Goal: Register for event/course

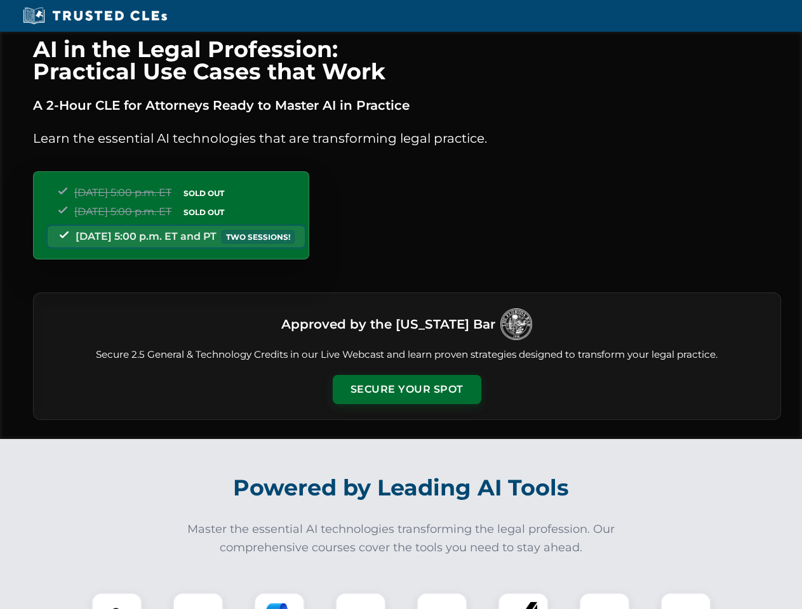
click at [406, 390] on button "Secure Your Spot" at bounding box center [407, 389] width 149 height 29
click at [117, 601] on img at bounding box center [116, 618] width 37 height 37
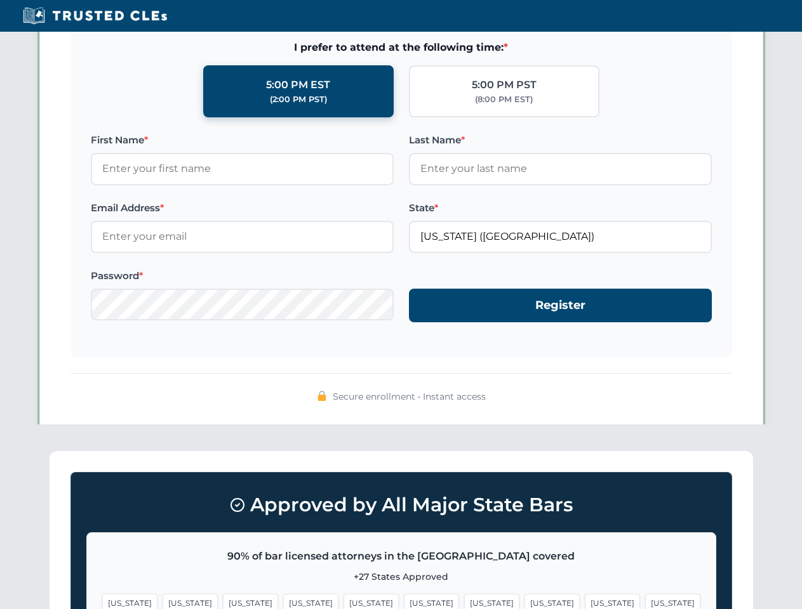
click at [464, 601] on span "[US_STATE]" at bounding box center [491, 603] width 55 height 18
click at [585, 601] on span "[US_STATE]" at bounding box center [612, 603] width 55 height 18
